Goal: Manage account settings

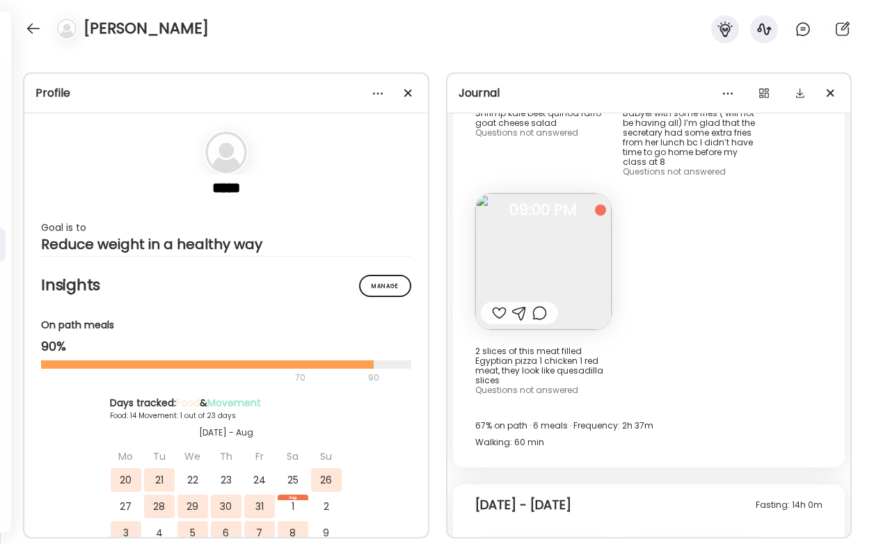
scroll to position [3198, 0]
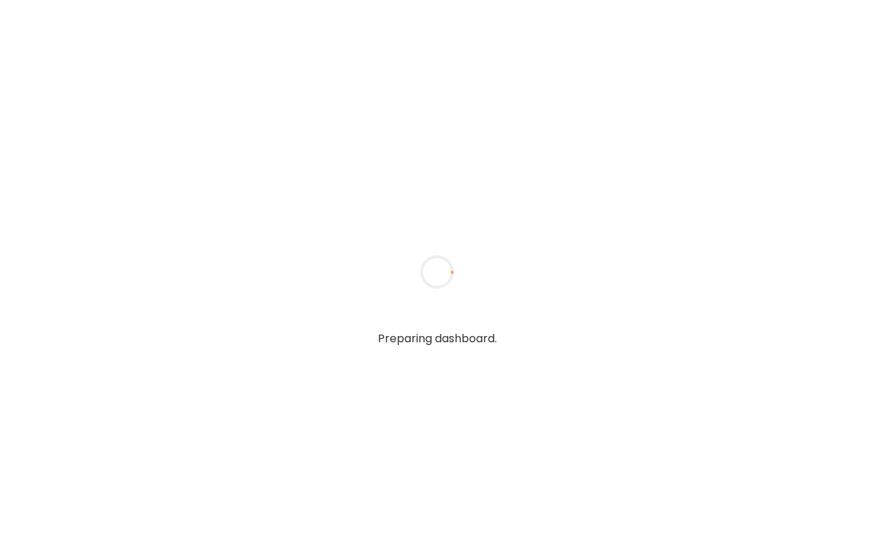
type textarea "**********"
type input "**********"
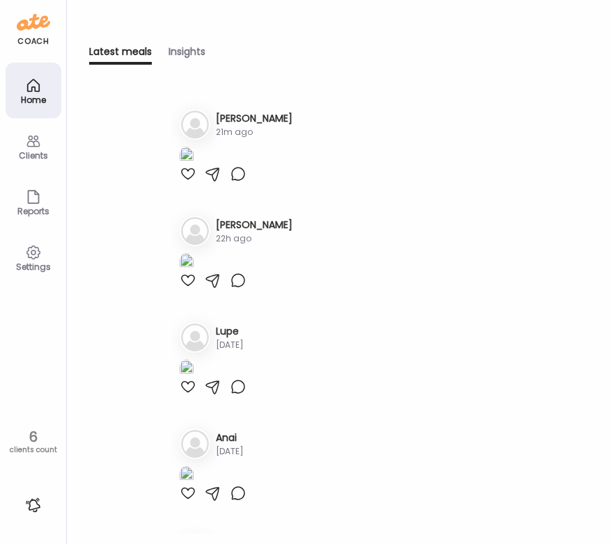
click at [36, 152] on div "Clients" at bounding box center [33, 155] width 50 height 9
